Goal: Book appointment/travel/reservation

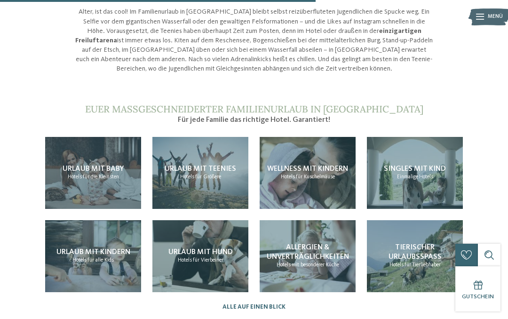
scroll to position [748, 0]
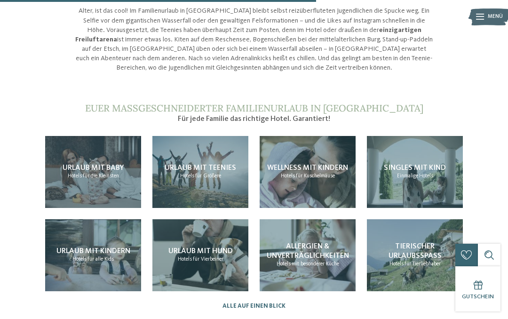
click at [208, 164] on span "Urlaub mit Teenies" at bounding box center [200, 168] width 71 height 8
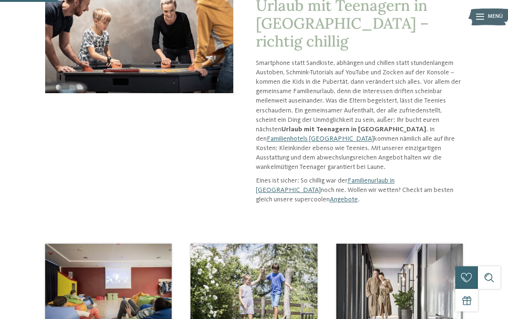
scroll to position [137, 0]
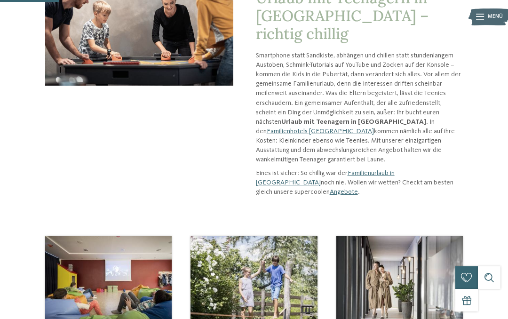
click at [374, 128] on link "Familienhotels [GEOGRAPHIC_DATA]" at bounding box center [320, 131] width 107 height 7
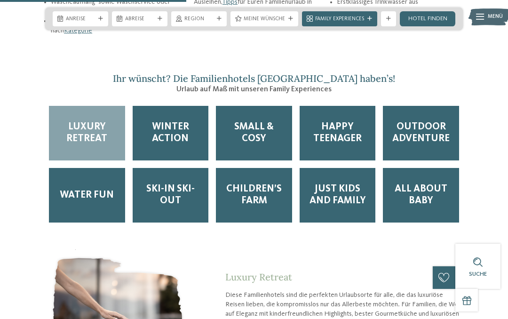
scroll to position [1221, 0]
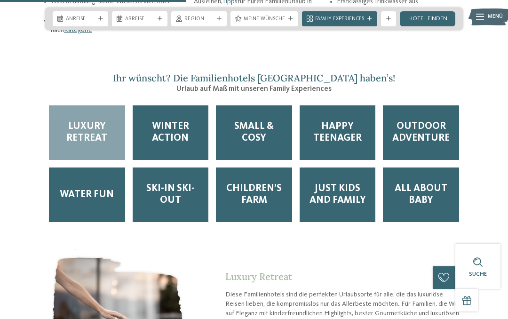
click at [337, 142] on span "Happy Teenager" at bounding box center [337, 133] width 61 height 24
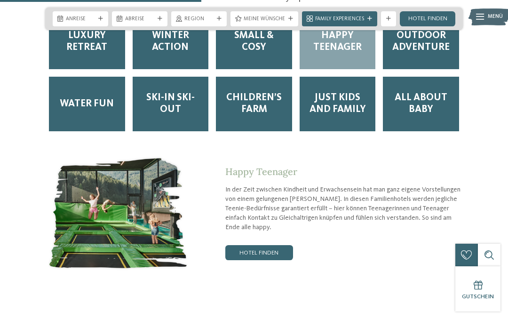
scroll to position [1312, 0]
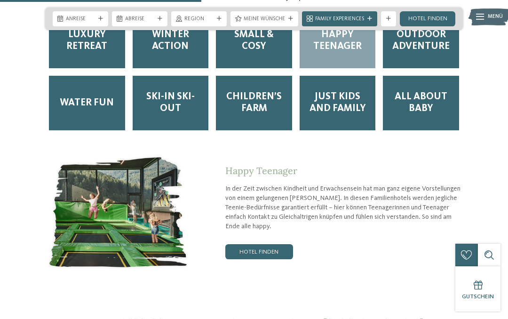
click at [261, 259] on link "Hotel finden" at bounding box center [259, 251] width 68 height 15
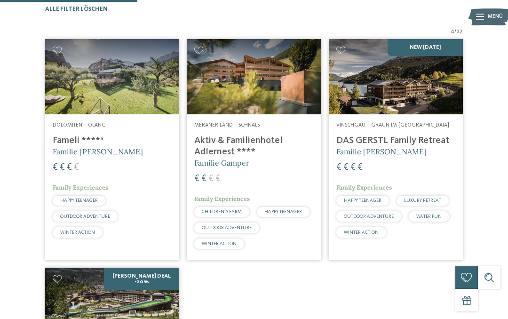
click at [386, 96] on img at bounding box center [396, 76] width 134 height 75
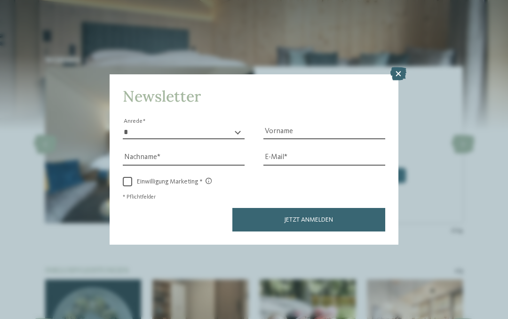
scroll to position [798, 0]
click at [400, 67] on icon at bounding box center [398, 73] width 16 height 13
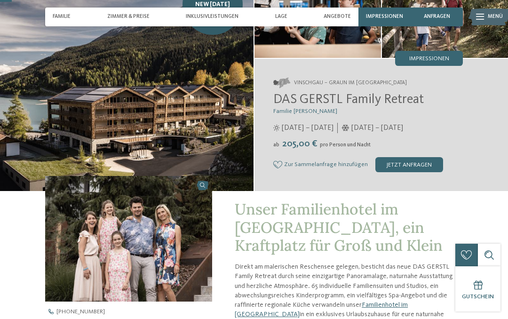
scroll to position [0, 0]
